Goal: Task Accomplishment & Management: Manage account settings

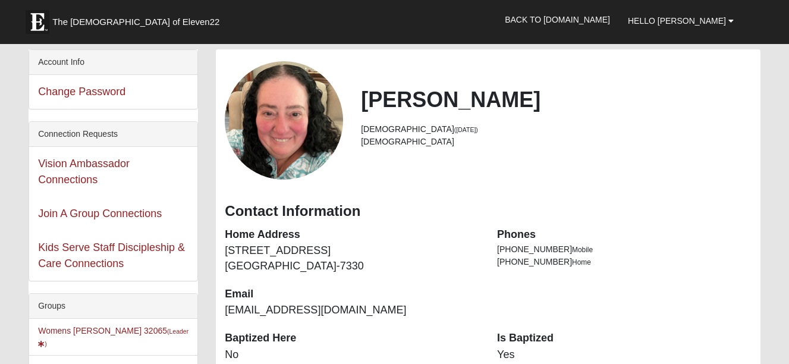
click at [77, 335] on li "Womens Winters 32065 (Leader ) Disciple Group" at bounding box center [113, 337] width 168 height 37
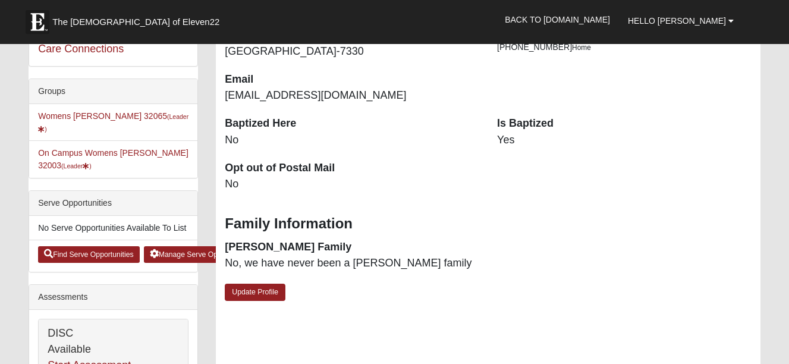
scroll to position [199, 0]
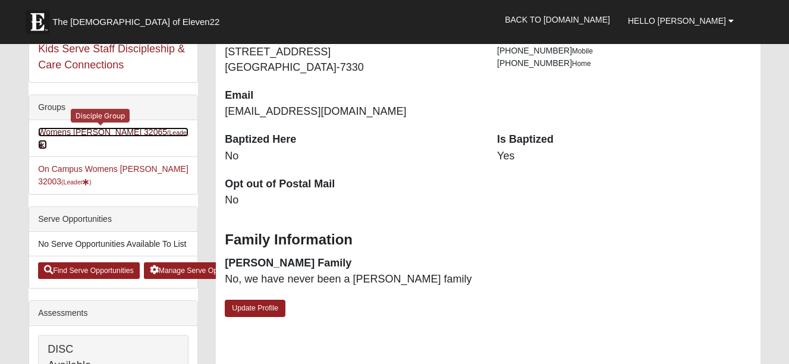
click at [68, 128] on link "Womens Winters 32065 (Leader )" at bounding box center [113, 138] width 150 height 22
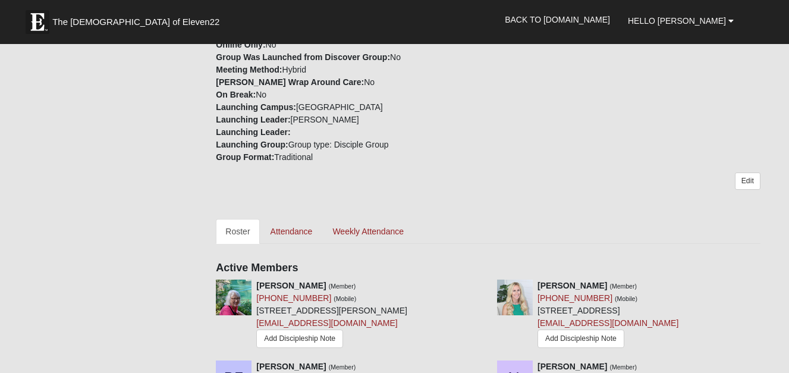
scroll to position [388, 0]
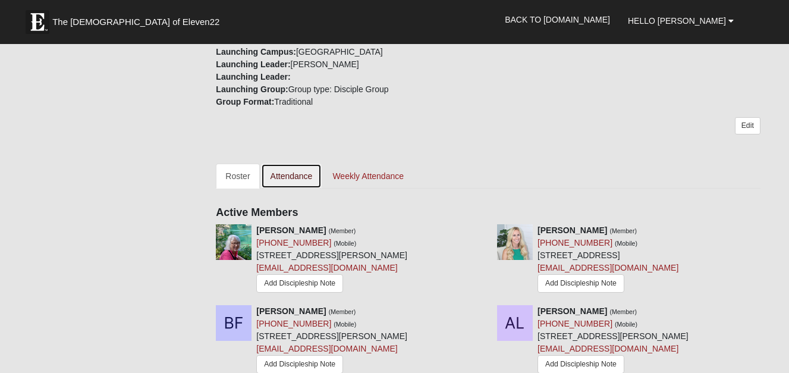
click at [280, 173] on link "Attendance" at bounding box center [291, 176] width 61 height 25
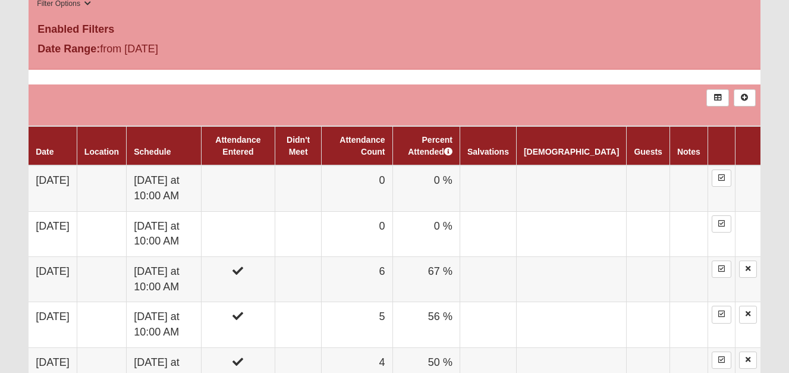
scroll to position [642, 0]
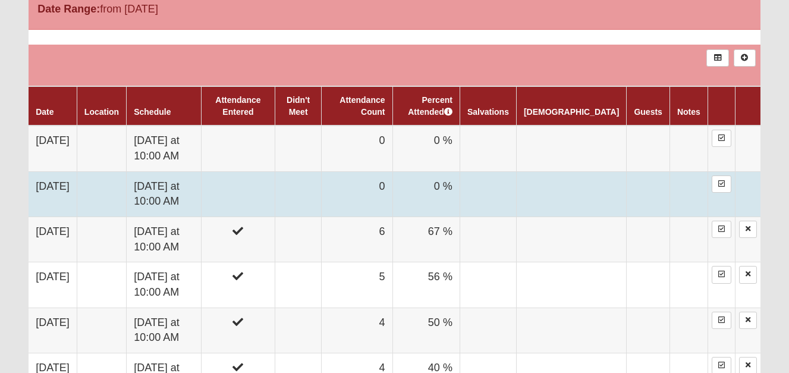
click at [393, 208] on td "0" at bounding box center [357, 193] width 71 height 45
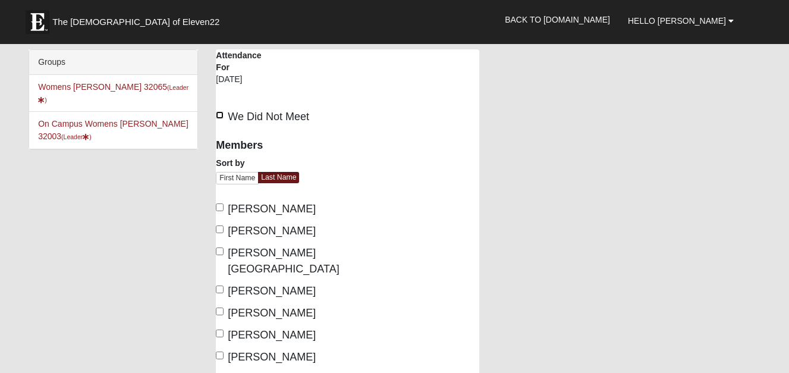
click at [219, 114] on input "We Did Not Meet" at bounding box center [220, 115] width 8 height 8
checkbox input "true"
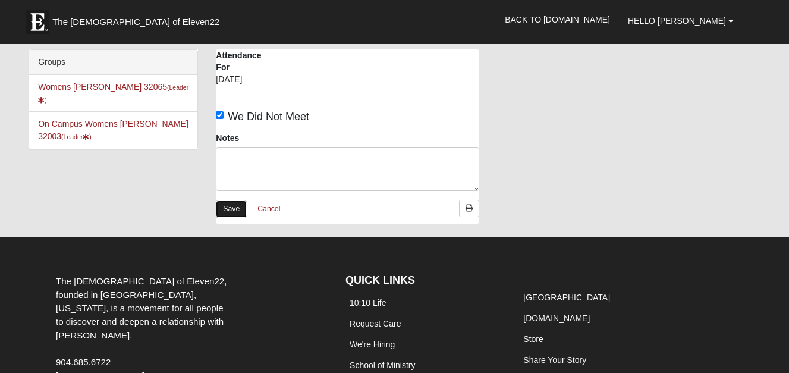
click at [233, 213] on link "Save" at bounding box center [231, 208] width 31 height 17
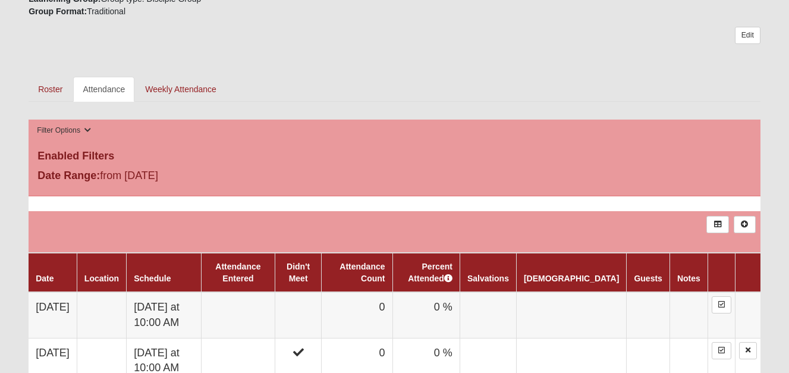
scroll to position [484, 0]
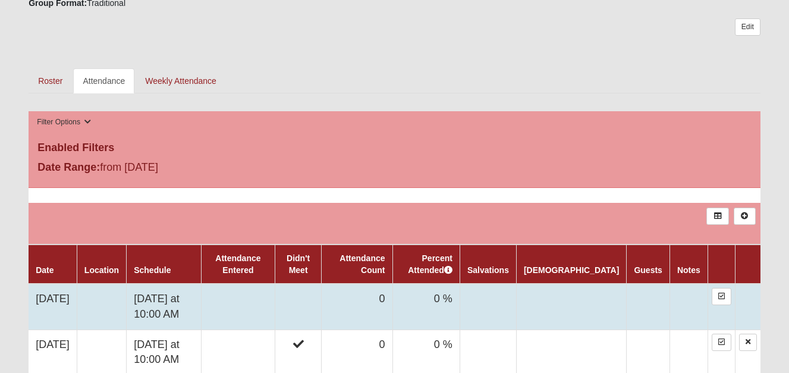
click at [383, 310] on td "0" at bounding box center [357, 307] width 71 height 46
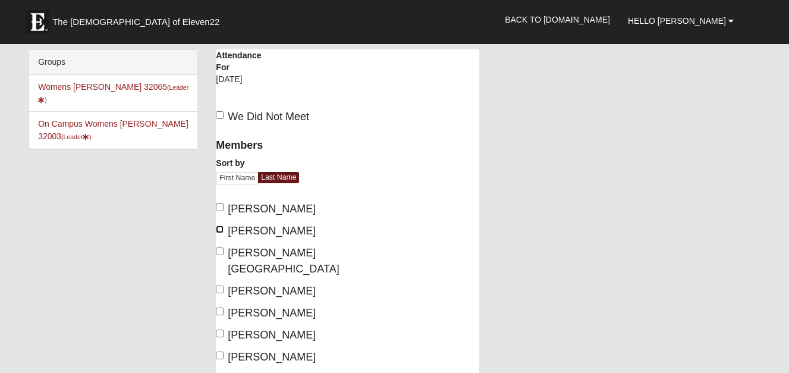
click at [222, 231] on input "Fields, Dana" at bounding box center [220, 229] width 8 height 8
checkbox input "true"
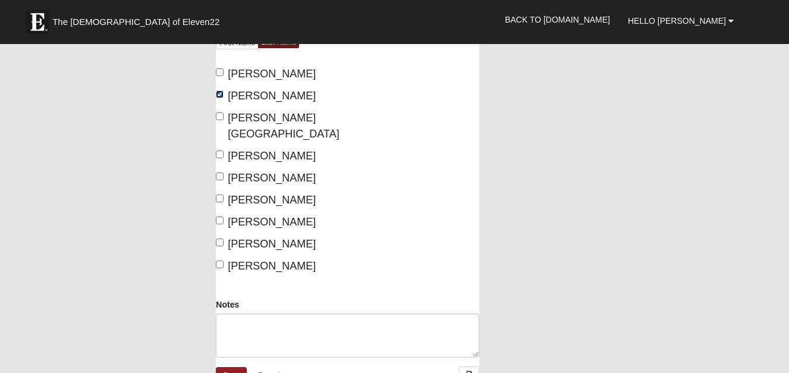
scroll to position [167, 0]
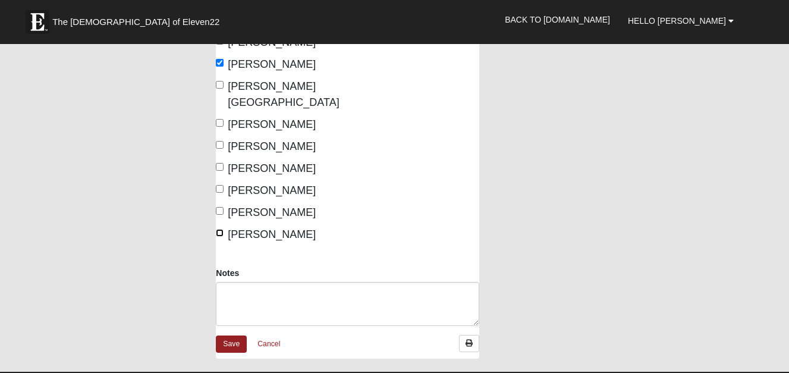
click at [221, 229] on input "Winters, Mary" at bounding box center [220, 233] width 8 height 8
checkbox input "true"
click at [232, 335] on link "Save" at bounding box center [231, 343] width 31 height 17
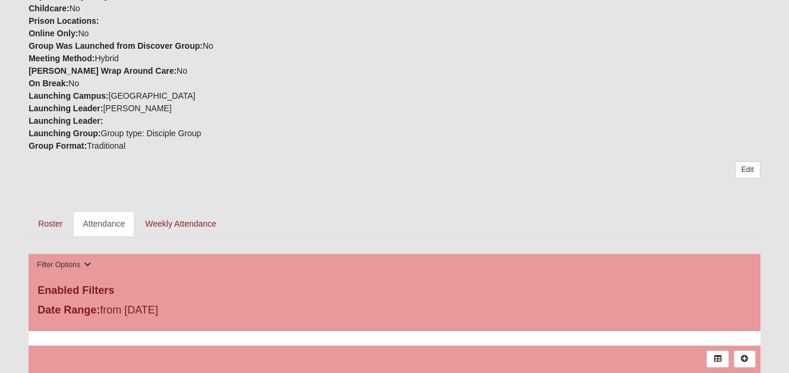
scroll to position [404, 0]
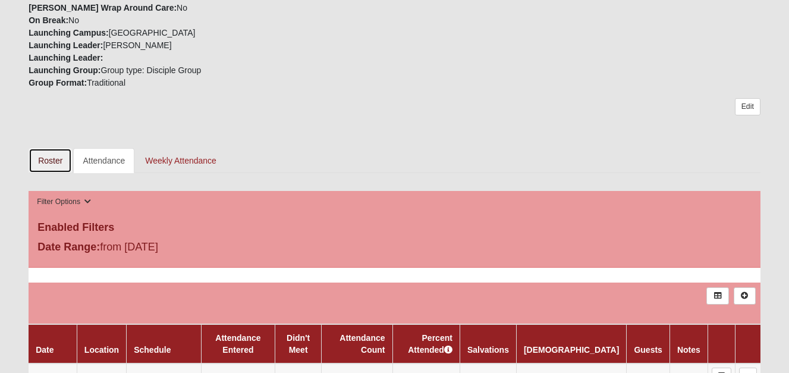
click at [60, 156] on link "Roster" at bounding box center [50, 160] width 43 height 25
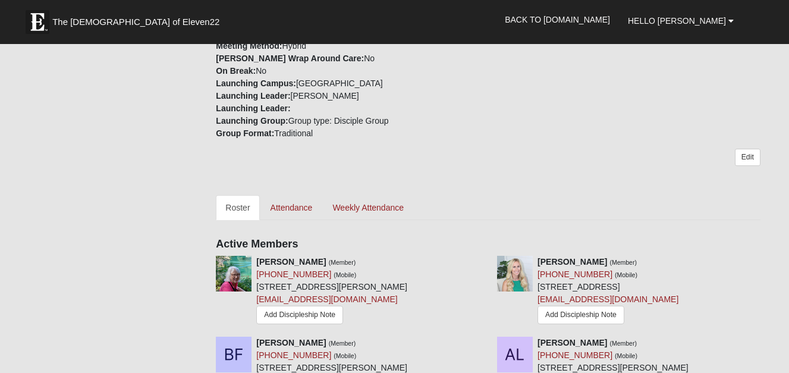
scroll to position [397, 0]
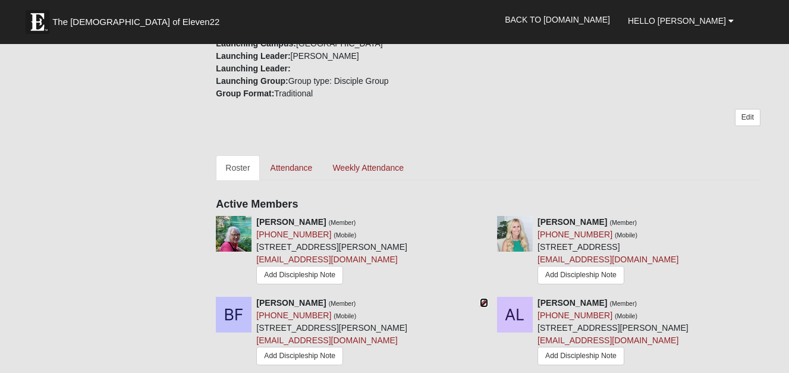
click at [484, 301] on icon at bounding box center [484, 303] width 8 height 8
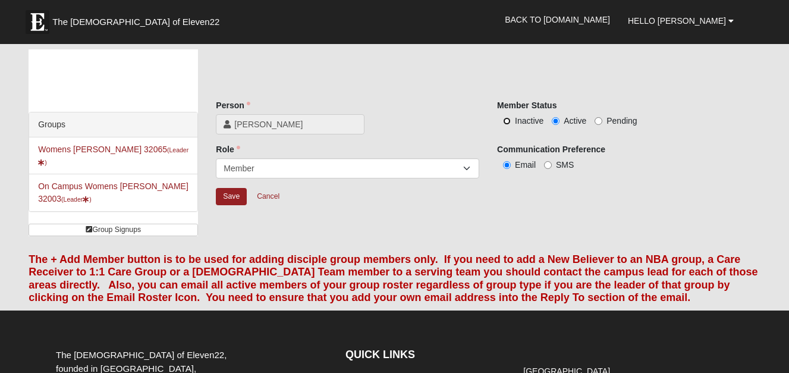
click at [510, 124] on input "Inactive" at bounding box center [507, 121] width 8 height 8
radio input "true"
click at [238, 193] on input "Save" at bounding box center [231, 196] width 31 height 17
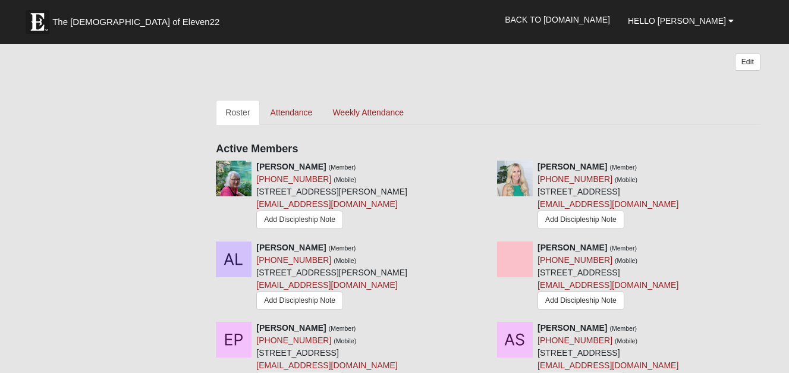
scroll to position [563, 0]
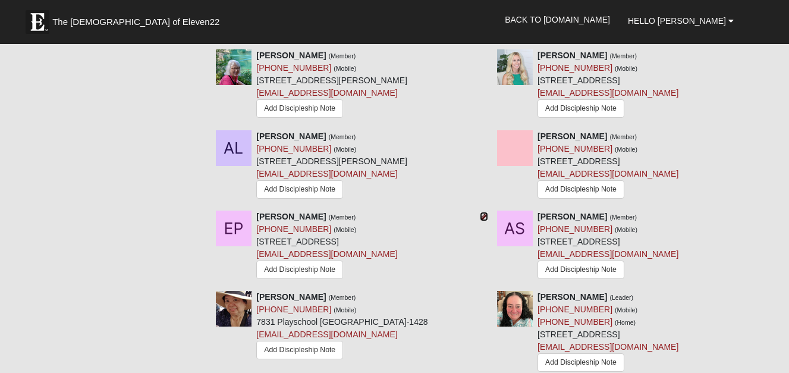
click at [484, 218] on icon at bounding box center [484, 216] width 8 height 8
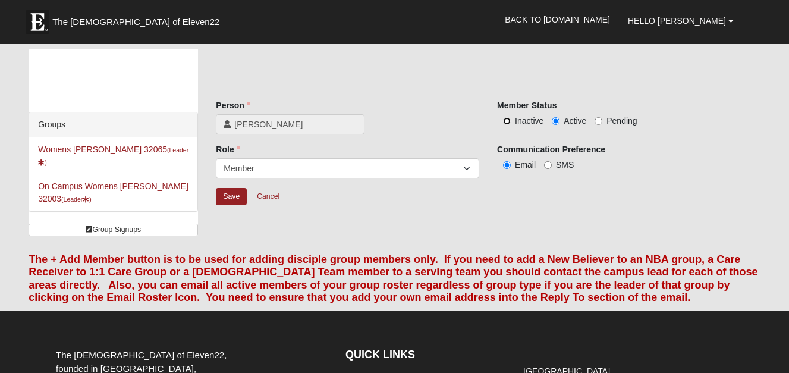
click at [508, 122] on input "Inactive" at bounding box center [507, 121] width 8 height 8
radio input "true"
click at [227, 197] on input "Save" at bounding box center [231, 196] width 31 height 17
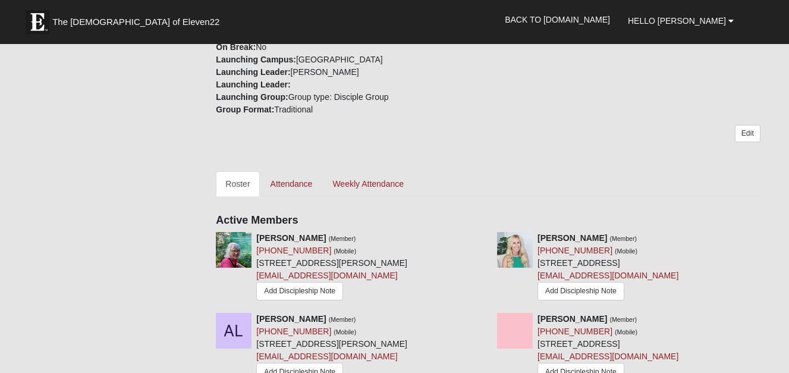
scroll to position [357, 0]
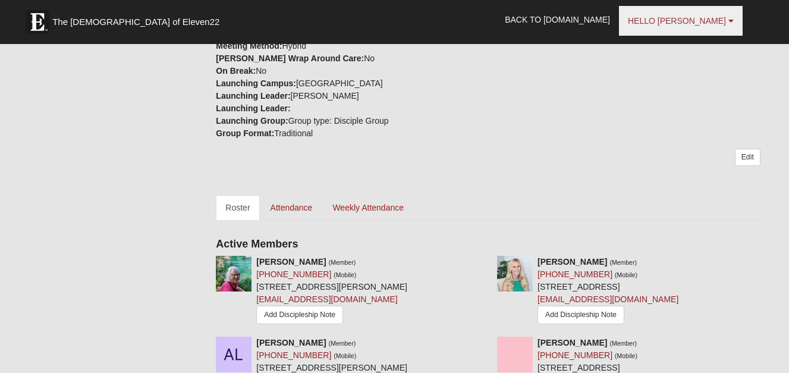
click at [683, 23] on span "Hello [PERSON_NAME]" at bounding box center [677, 21] width 98 height 10
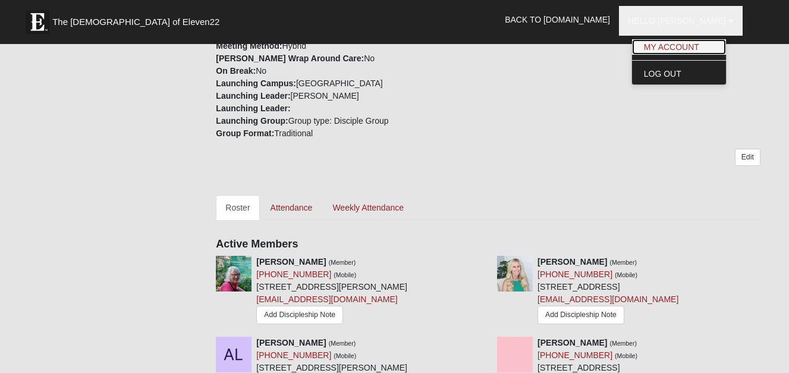
click at [683, 46] on link "My Account" at bounding box center [679, 46] width 94 height 15
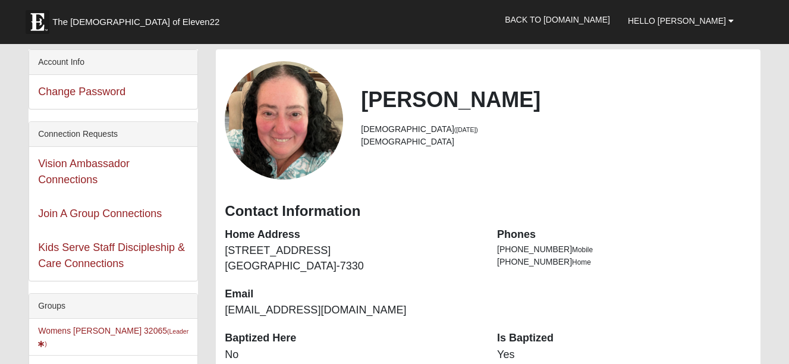
click at [91, 325] on li "Womens [PERSON_NAME] 32065 (Leader )" at bounding box center [113, 337] width 168 height 37
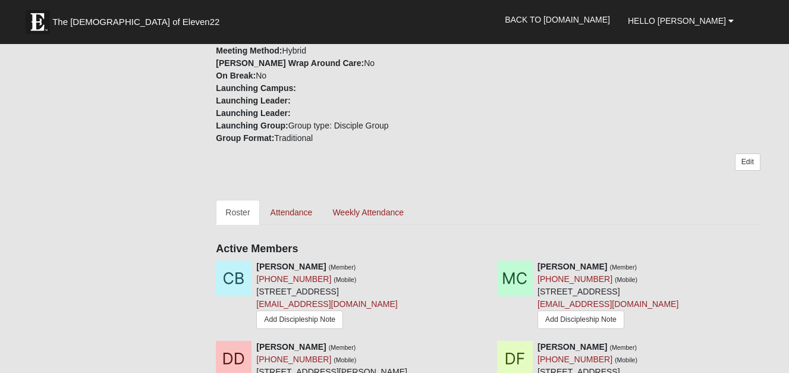
scroll to position [389, 0]
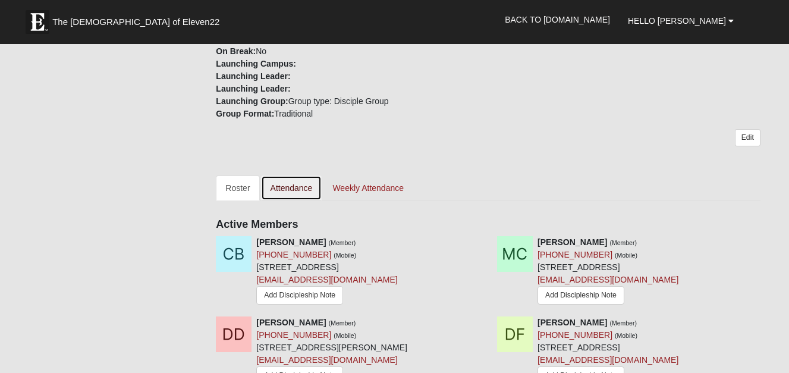
click at [293, 191] on link "Attendance" at bounding box center [291, 187] width 61 height 25
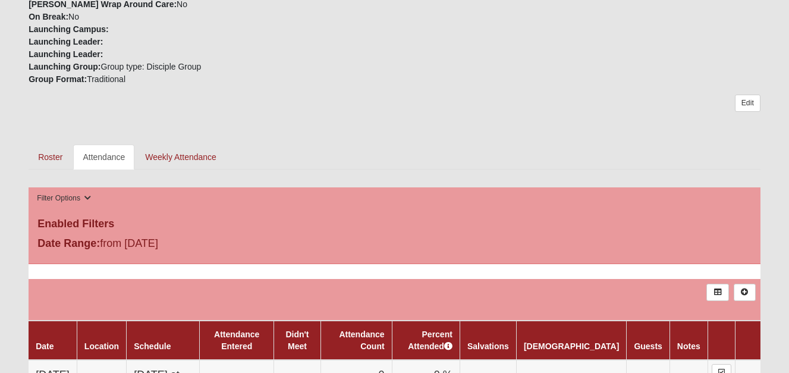
scroll to position [468, 0]
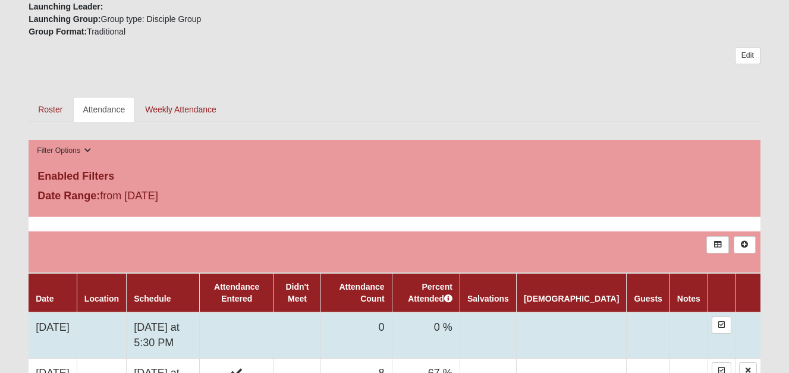
click at [385, 333] on td "0" at bounding box center [356, 335] width 71 height 46
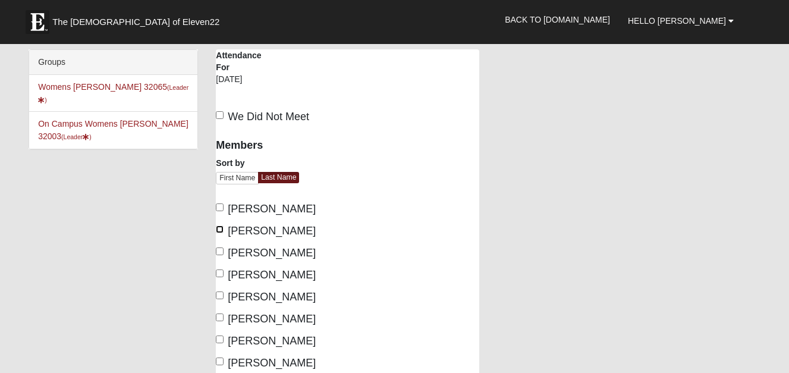
click at [220, 233] on input "Calpo, Melissa" at bounding box center [220, 229] width 8 height 8
checkbox input "true"
click at [219, 212] on label "Brown, Christy" at bounding box center [266, 209] width 100 height 16
click at [219, 211] on input "Brown, Christy" at bounding box center [220, 207] width 8 height 8
checkbox input "true"
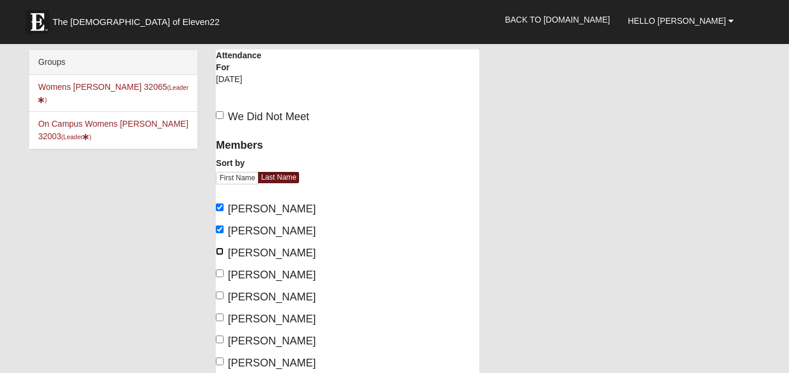
click at [218, 255] on input "Davis, Danielle" at bounding box center [220, 251] width 8 height 8
checkbox input "true"
click at [218, 276] on input "Fiore, Darlene" at bounding box center [220, 273] width 8 height 8
checkbox input "true"
click at [217, 320] on input "Hopper-DeLuca, Delores" at bounding box center [220, 317] width 8 height 8
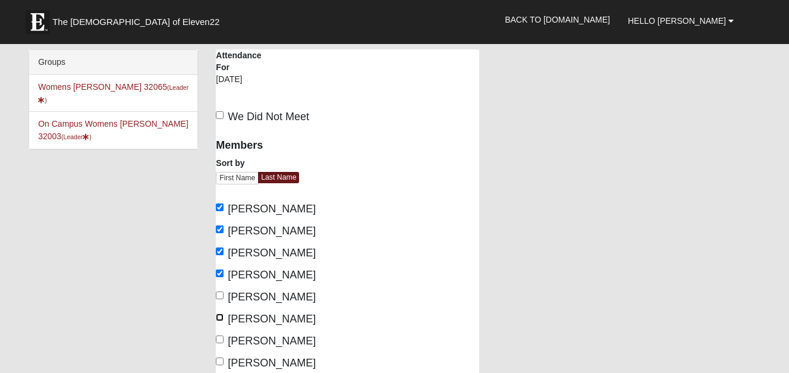
checkbox input "true"
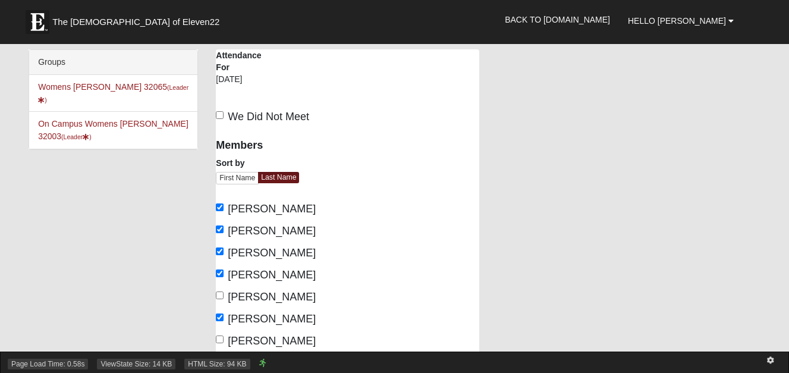
click at [223, 353] on div "Page Load Time: 0.58s ViewState Size: 14 KB HTML Size: 94 KB" at bounding box center [394, 362] width 789 height 21
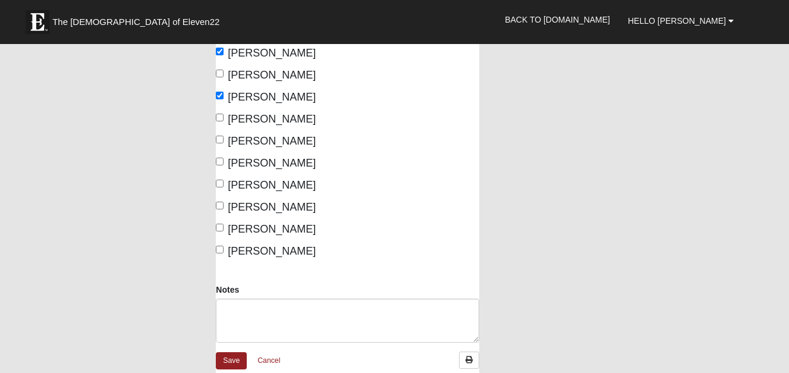
scroll to position [270, 0]
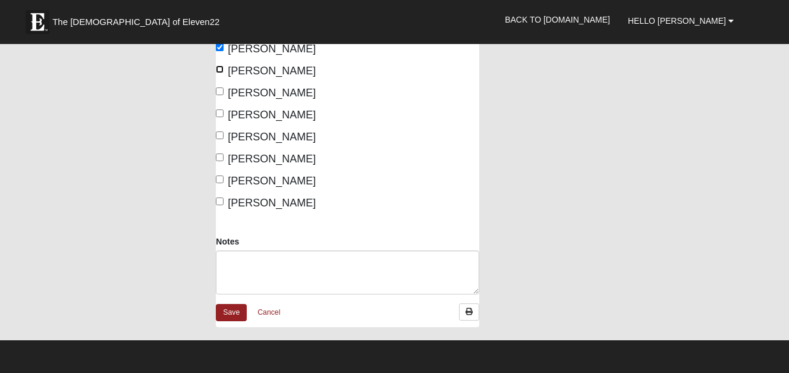
click at [223, 73] on input "King, Deb" at bounding box center [220, 69] width 8 height 8
checkbox input "true"
click at [222, 205] on input "Winters, Mary" at bounding box center [220, 201] width 8 height 8
checkbox input "true"
click at [223, 321] on link "Save" at bounding box center [231, 312] width 31 height 17
